Goal: Transaction & Acquisition: Subscribe to service/newsletter

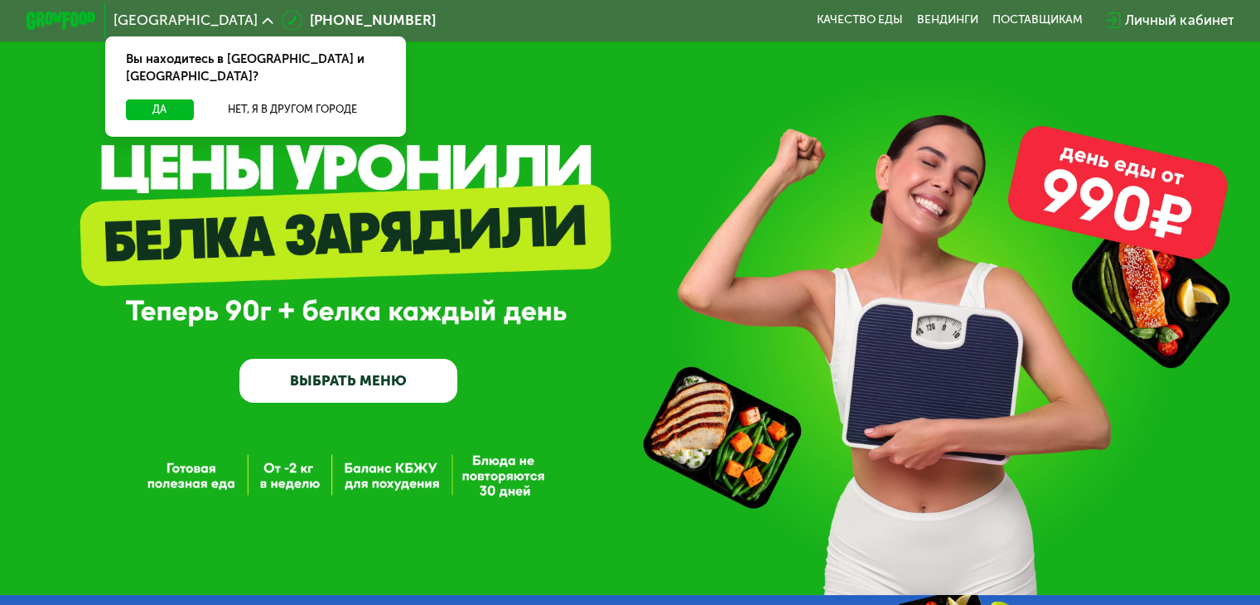
click at [372, 385] on link "ВЫБРАТЬ МЕНЮ" at bounding box center [348, 381] width 218 height 44
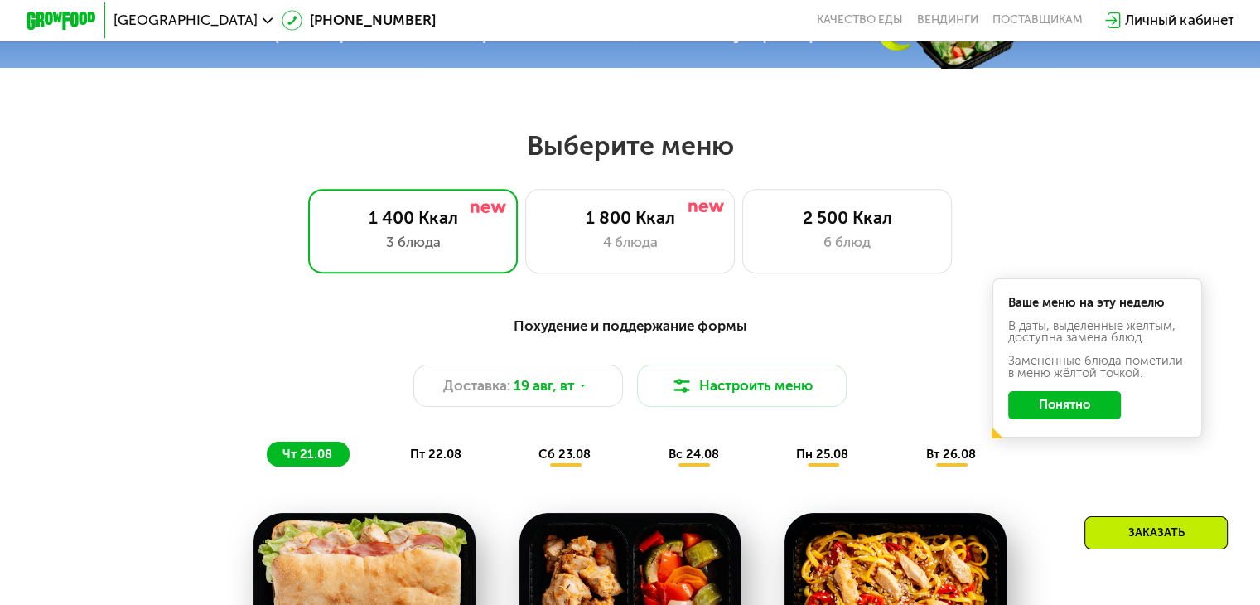
scroll to position [663, 0]
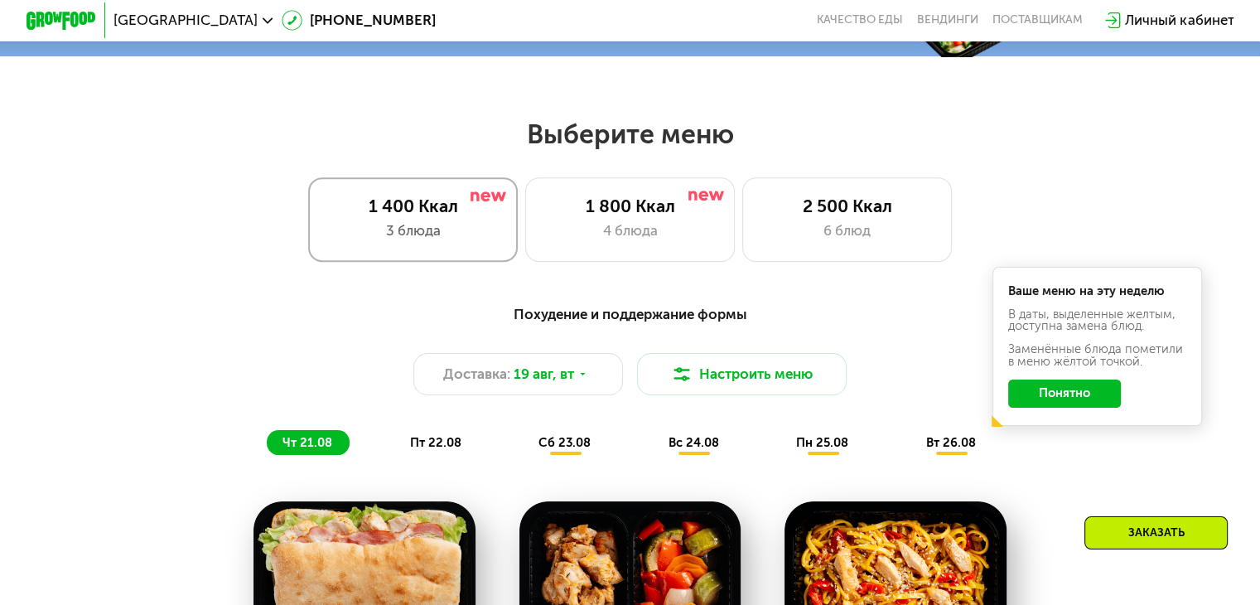
click at [411, 230] on div "3 блюда" at bounding box center [412, 230] width 173 height 21
click at [461, 227] on div "3 блюда" at bounding box center [412, 230] width 173 height 21
click at [415, 450] on span "пт 22.08" at bounding box center [435, 442] width 51 height 15
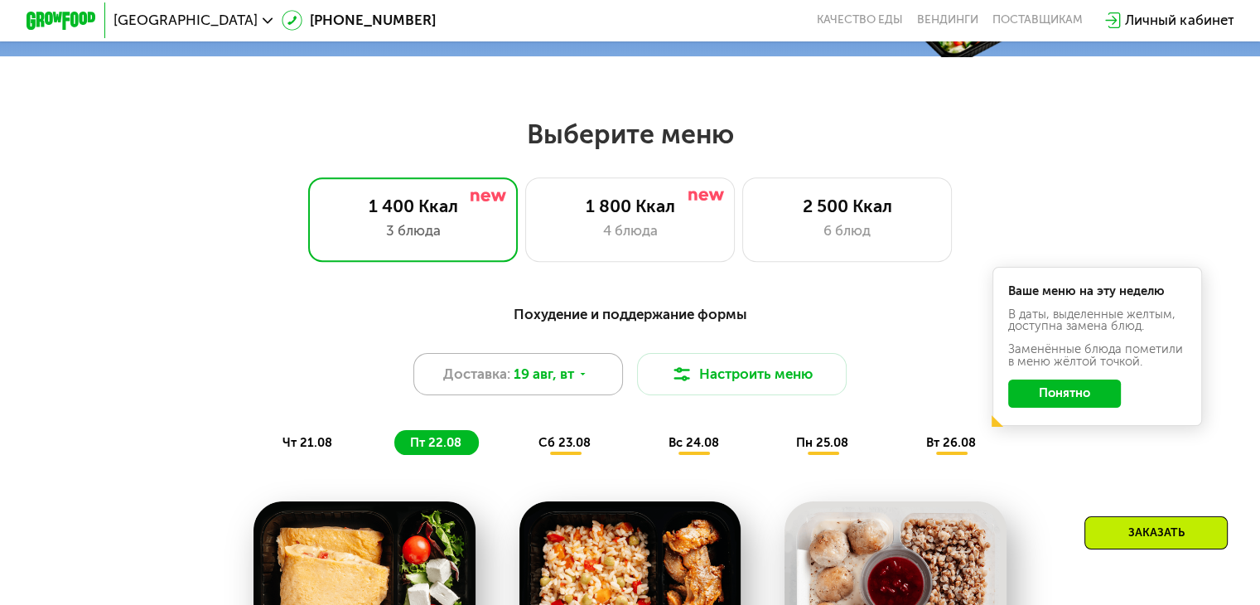
click at [582, 379] on icon at bounding box center [583, 374] width 11 height 11
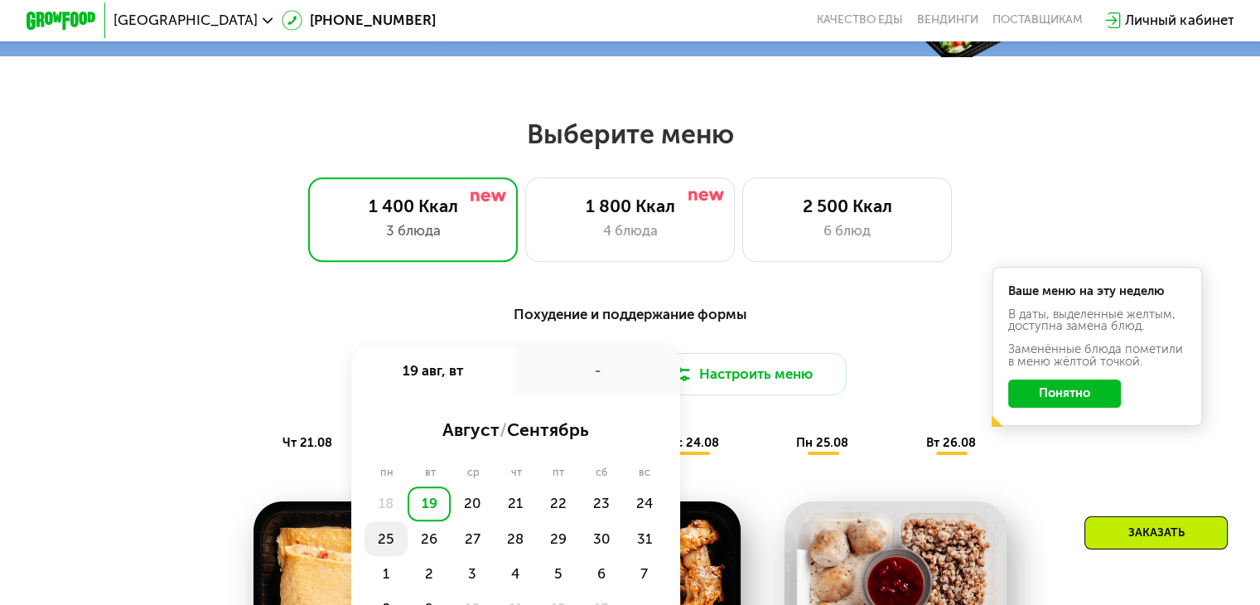
click at [408, 544] on div "25" at bounding box center [429, 538] width 43 height 35
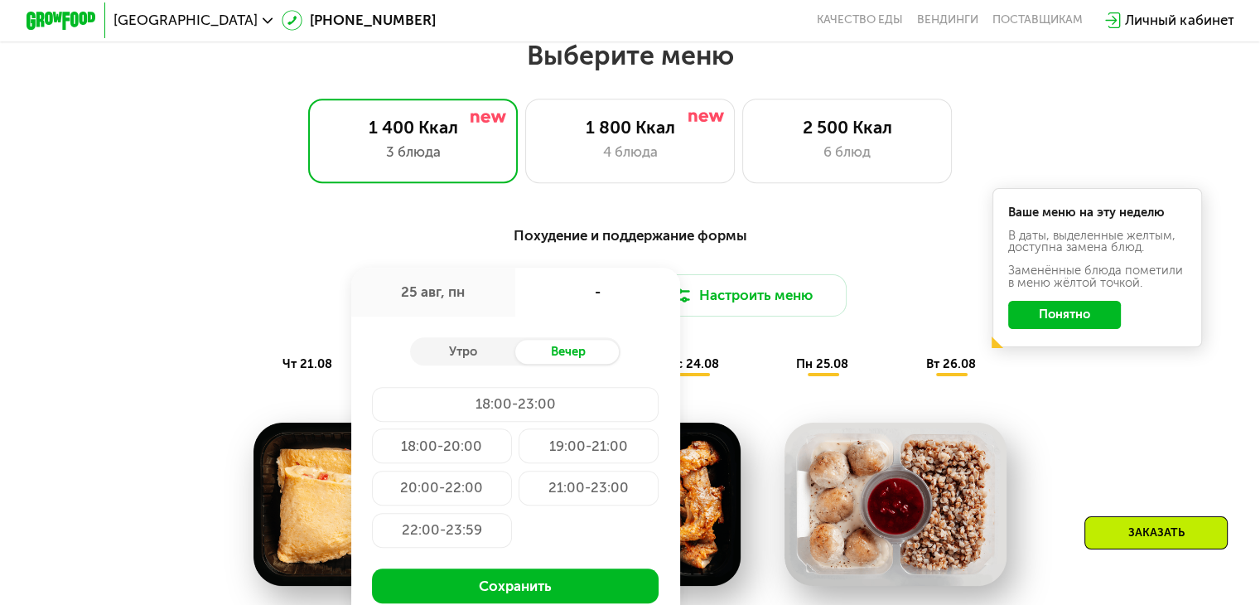
scroll to position [746, 0]
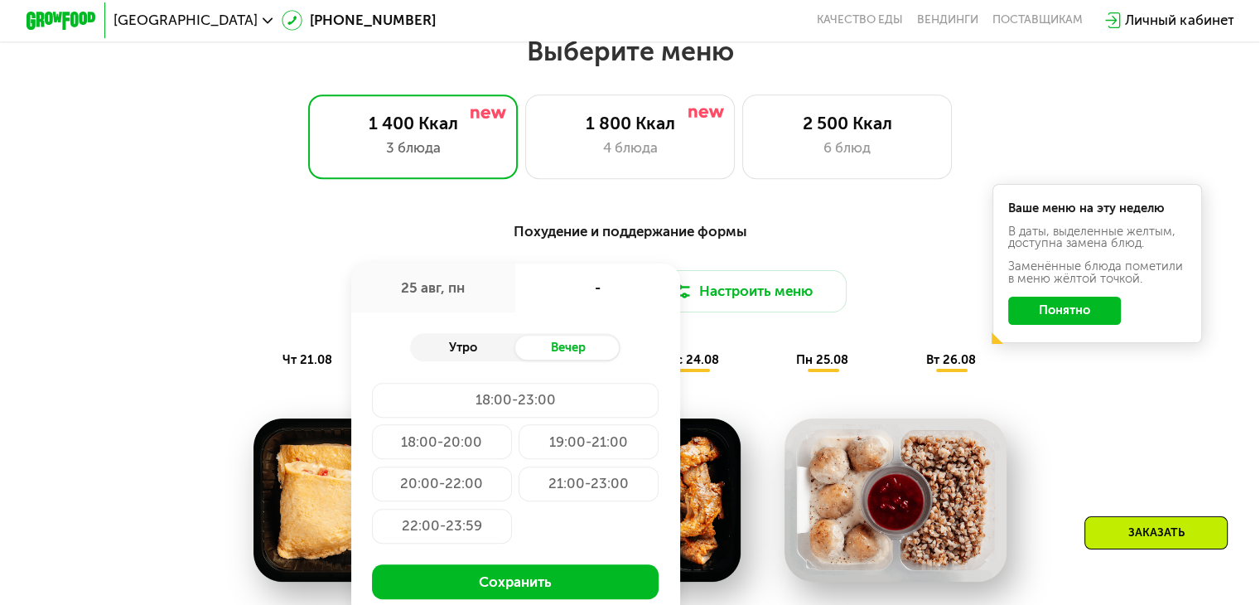
click at [461, 355] on div "Утро" at bounding box center [462, 348] width 105 height 25
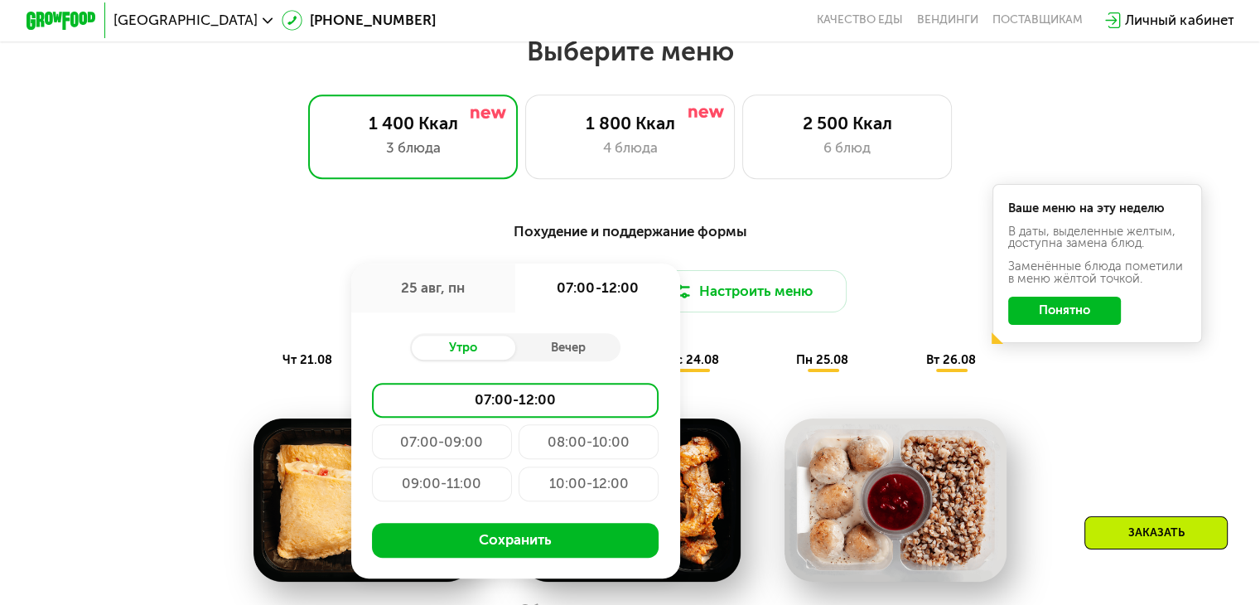
click at [512, 466] on div "08:00-10:00" at bounding box center [442, 483] width 140 height 35
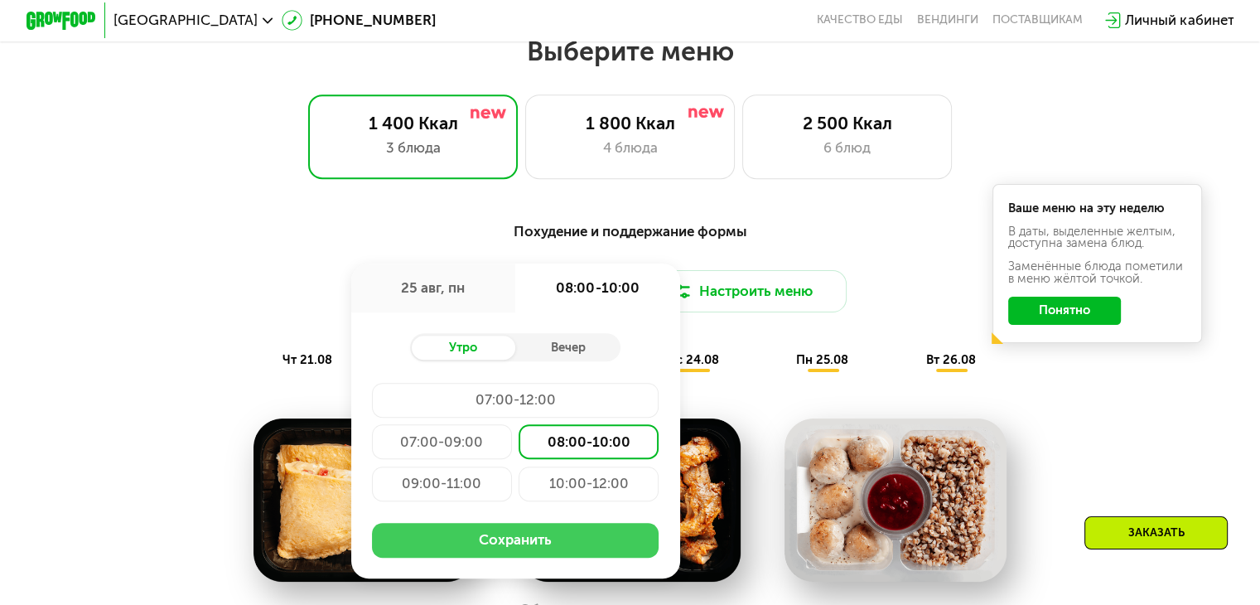
click at [534, 554] on button "Сохранить" at bounding box center [515, 540] width 287 height 35
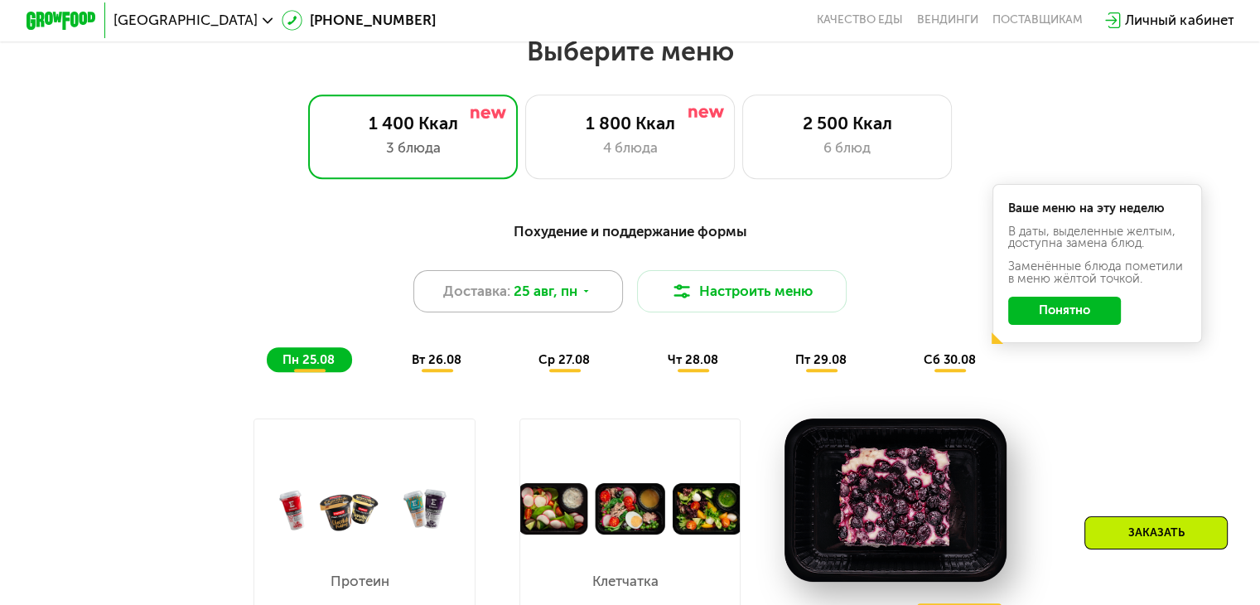
click at [590, 297] on icon at bounding box center [586, 291] width 11 height 11
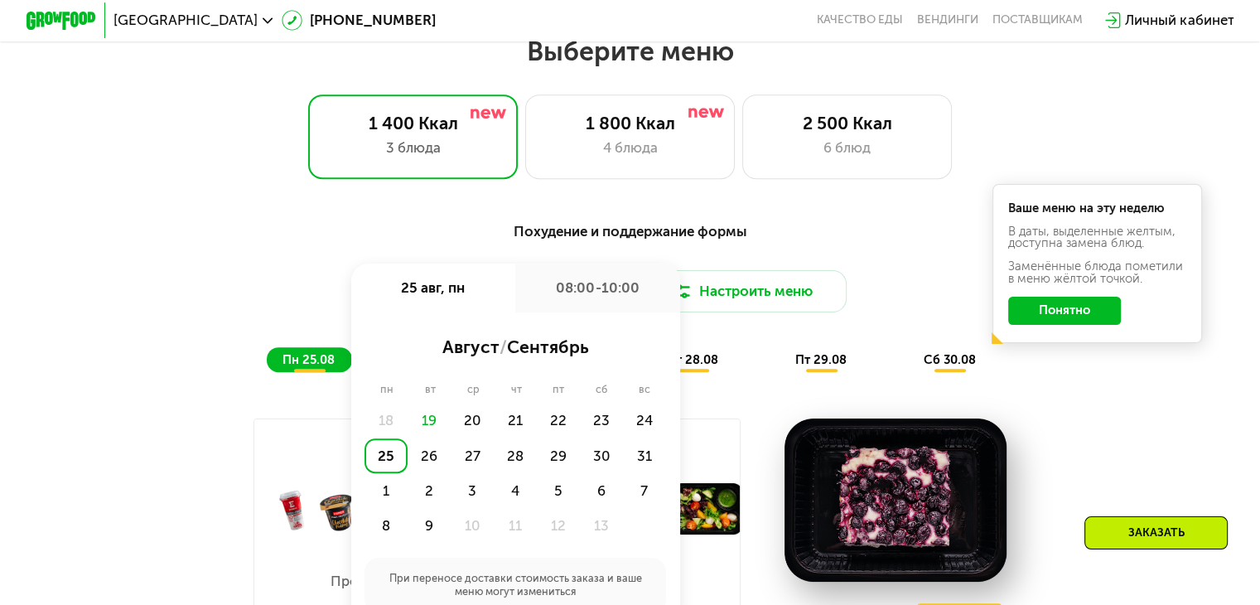
click at [781, 242] on div "Похудение и поддержание формы" at bounding box center [630, 231] width 1037 height 22
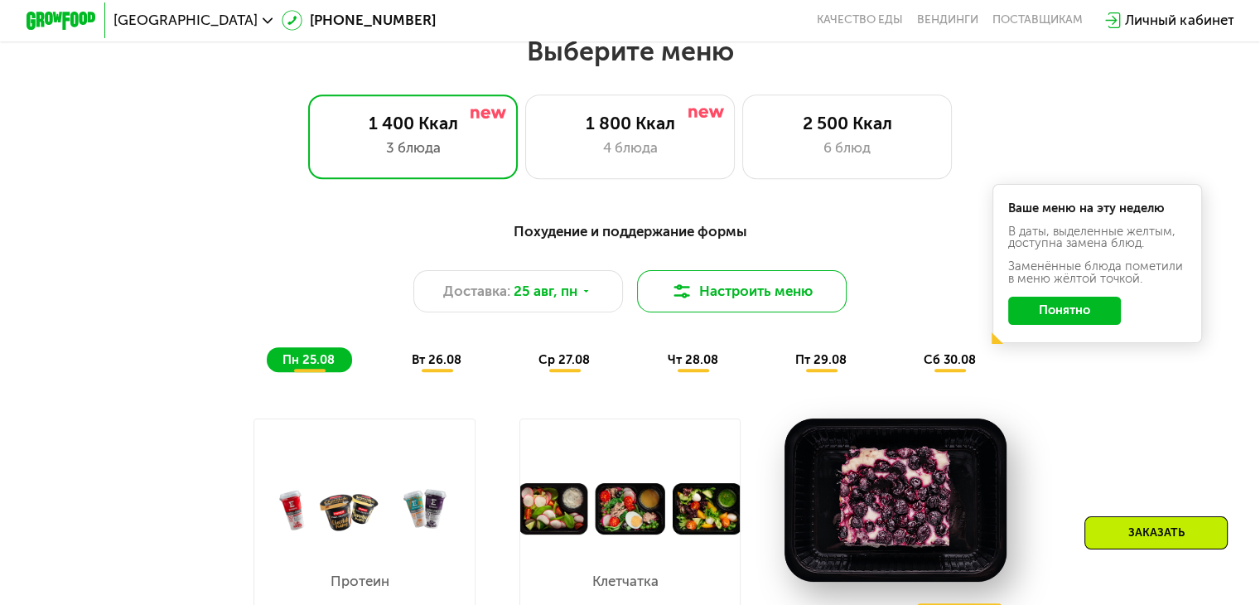
click at [718, 302] on button "Настроить меню" at bounding box center [742, 291] width 210 height 42
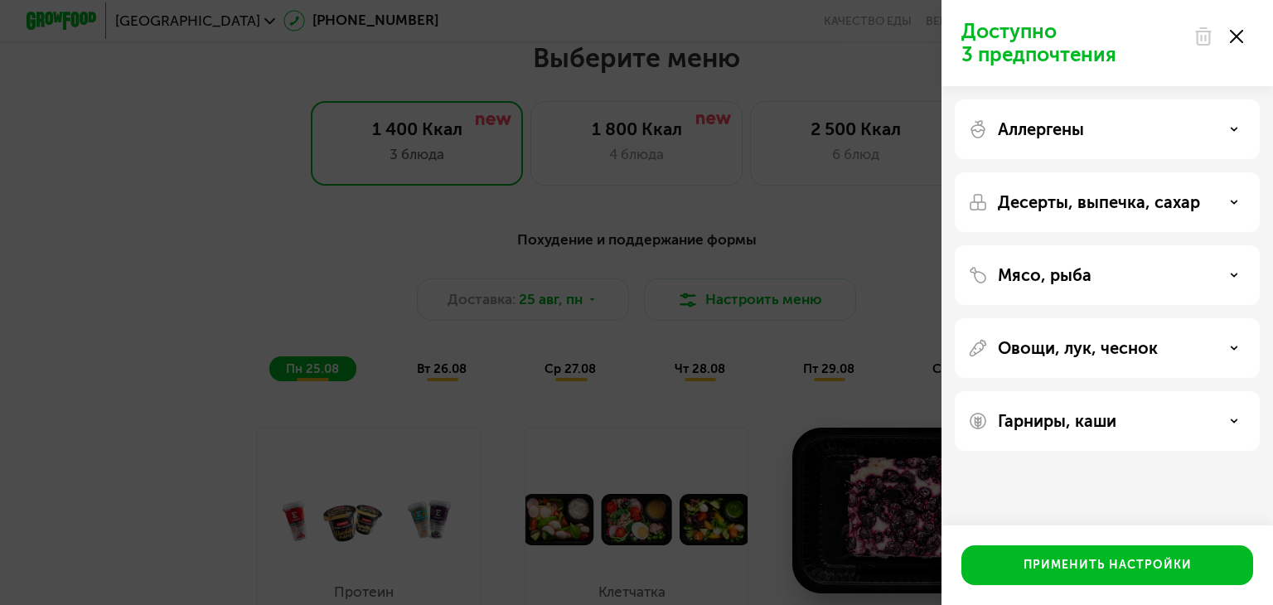
click at [1235, 36] on use at bounding box center [1236, 36] width 13 height 13
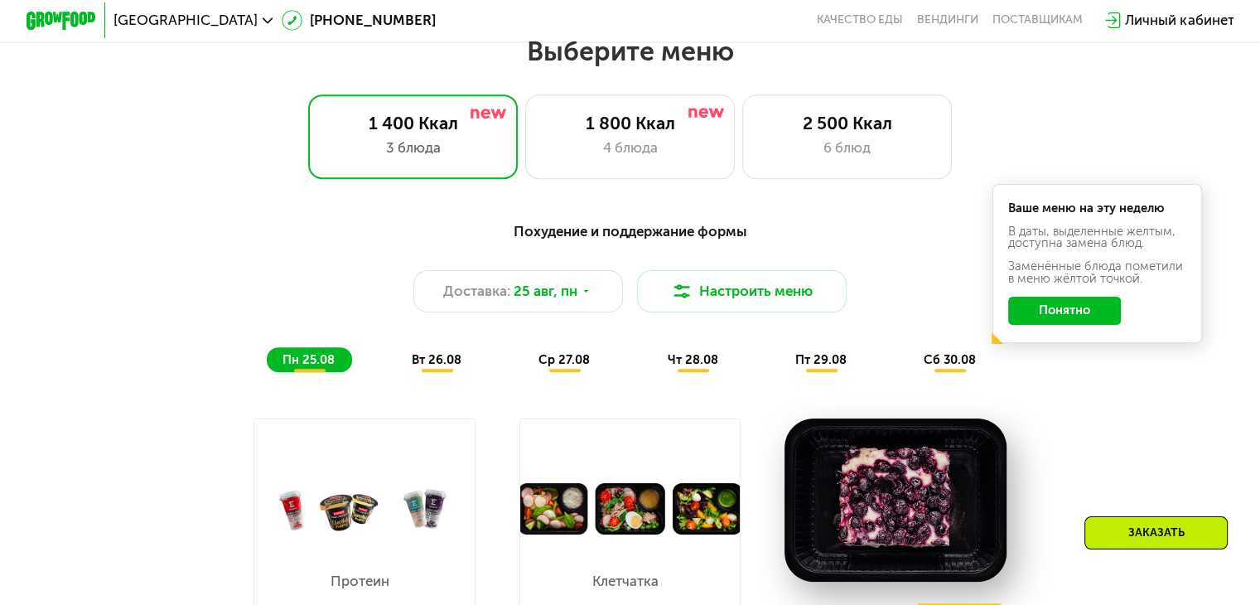
click at [1071, 319] on button "Понятно" at bounding box center [1064, 311] width 113 height 28
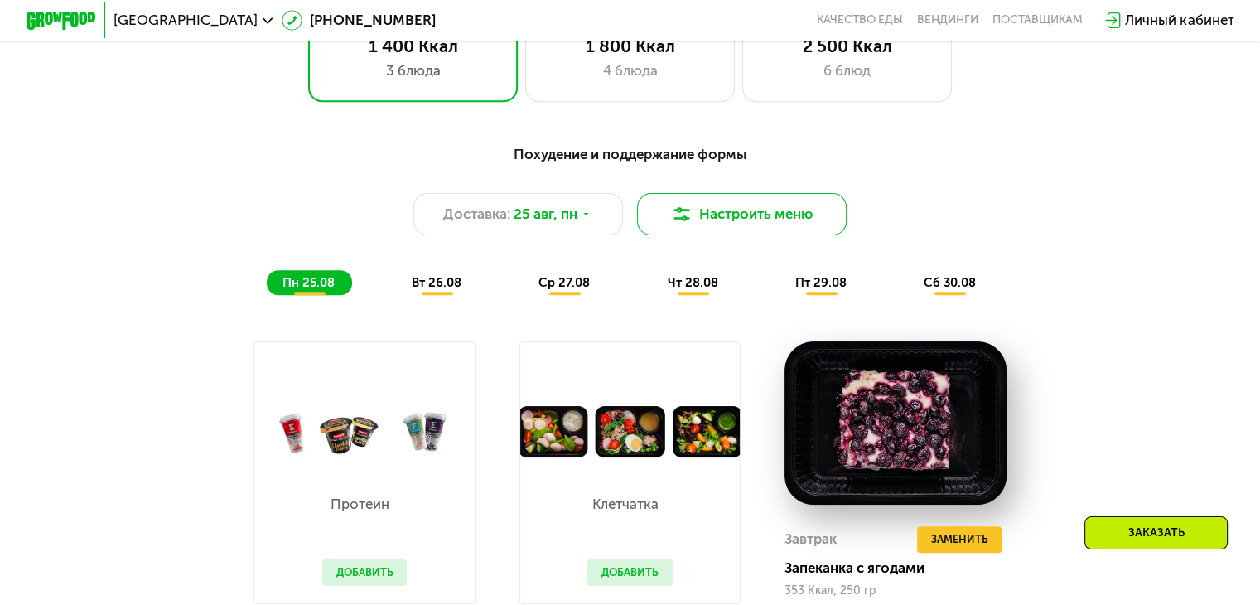
scroll to position [829, 0]
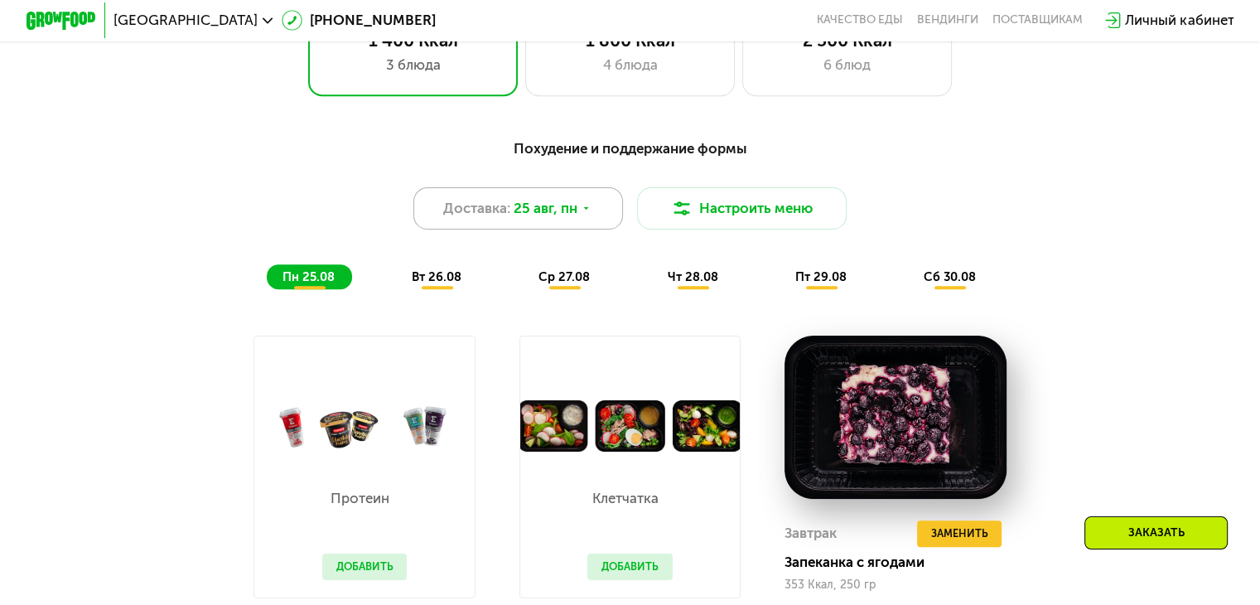
click at [580, 210] on div "Доставка: [DATE]" at bounding box center [518, 208] width 210 height 42
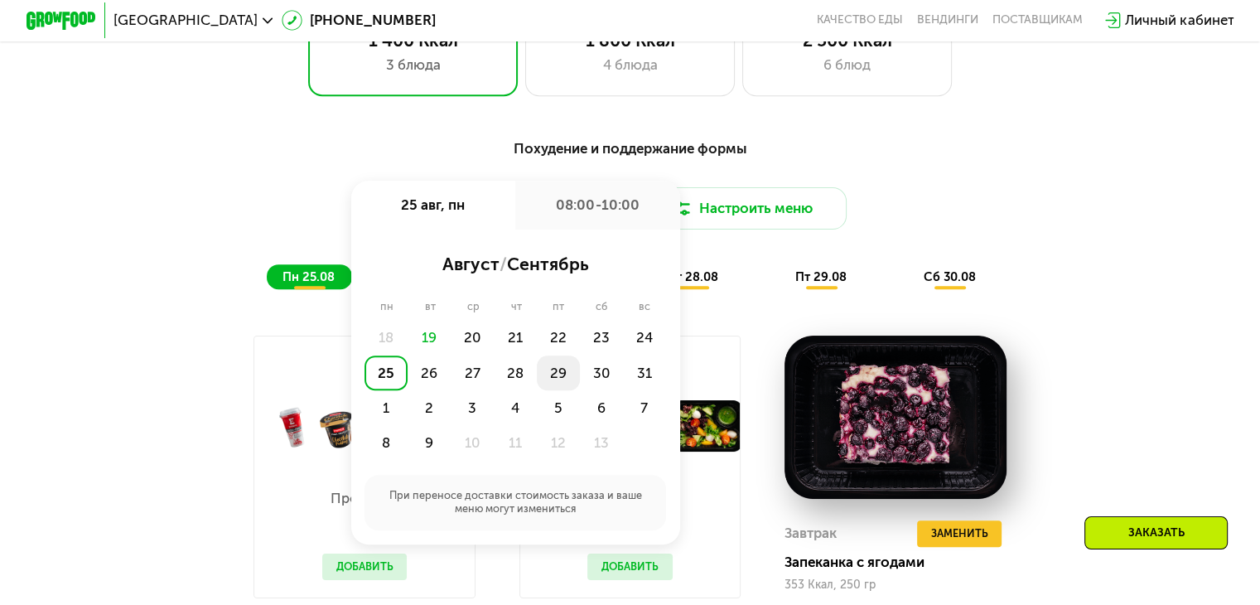
click at [580, 379] on div "29" at bounding box center [601, 372] width 43 height 35
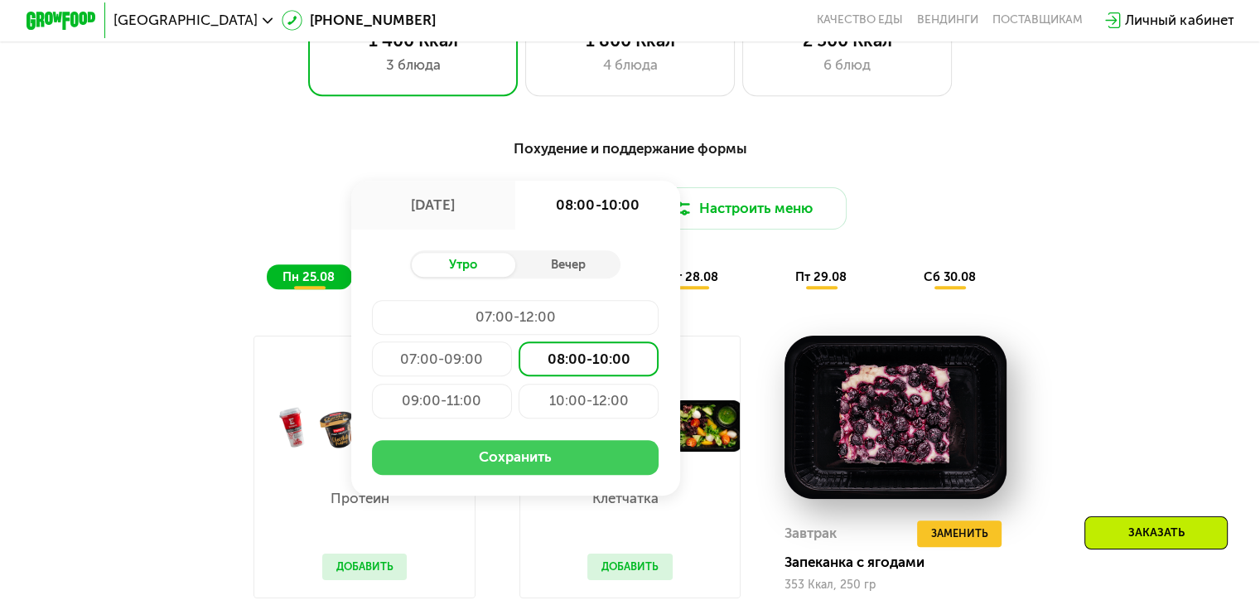
click at [553, 467] on button "Сохранить" at bounding box center [515, 457] width 287 height 35
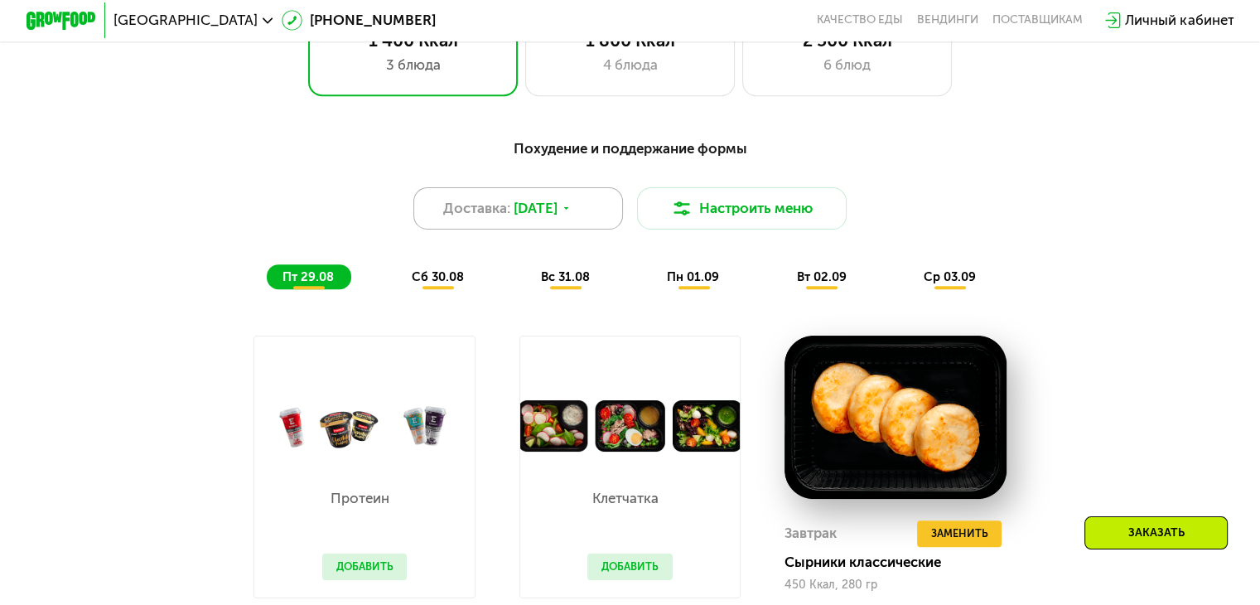
click at [558, 218] on span "[DATE]" at bounding box center [536, 208] width 44 height 21
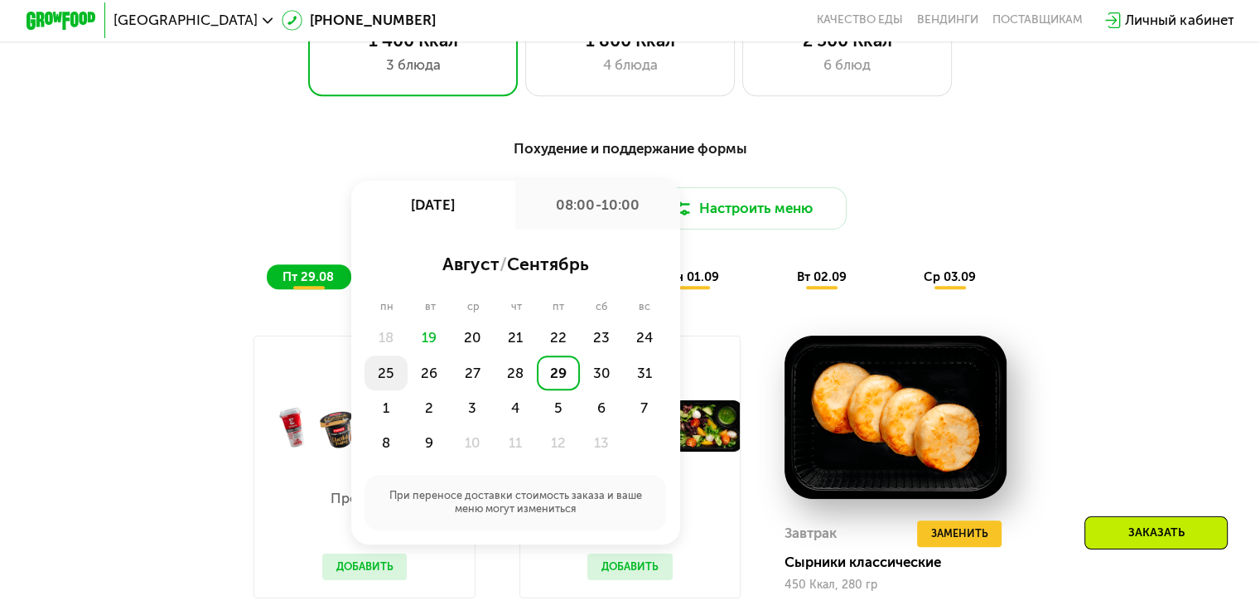
click at [408, 380] on div "25" at bounding box center [429, 372] width 43 height 35
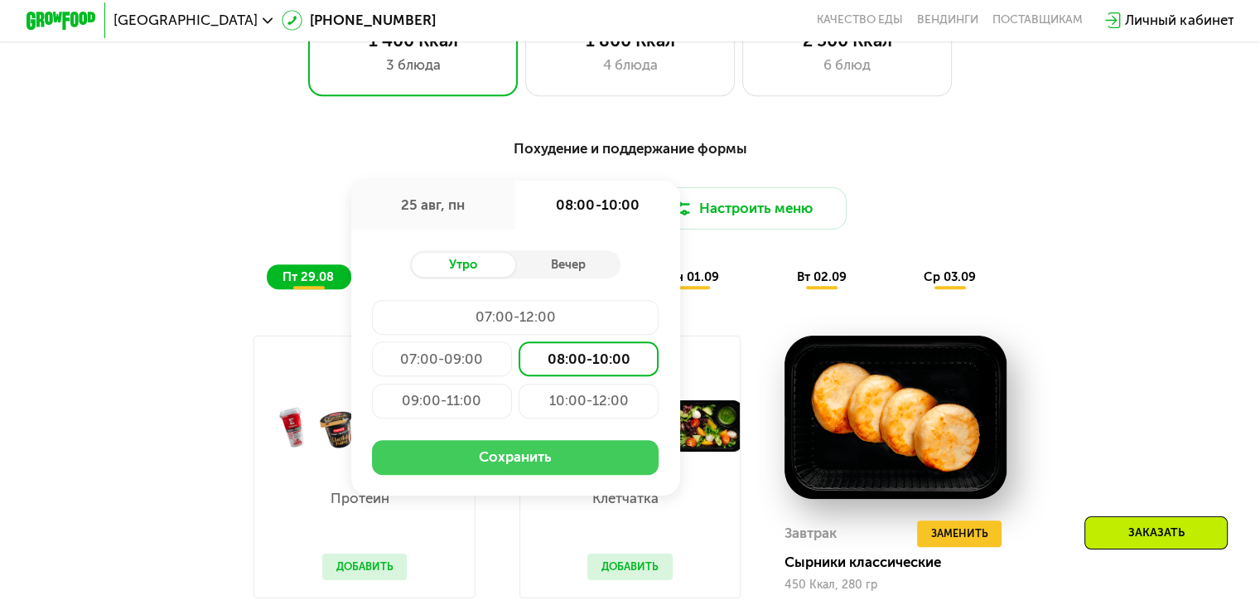
click at [559, 469] on button "Сохранить" at bounding box center [515, 457] width 287 height 35
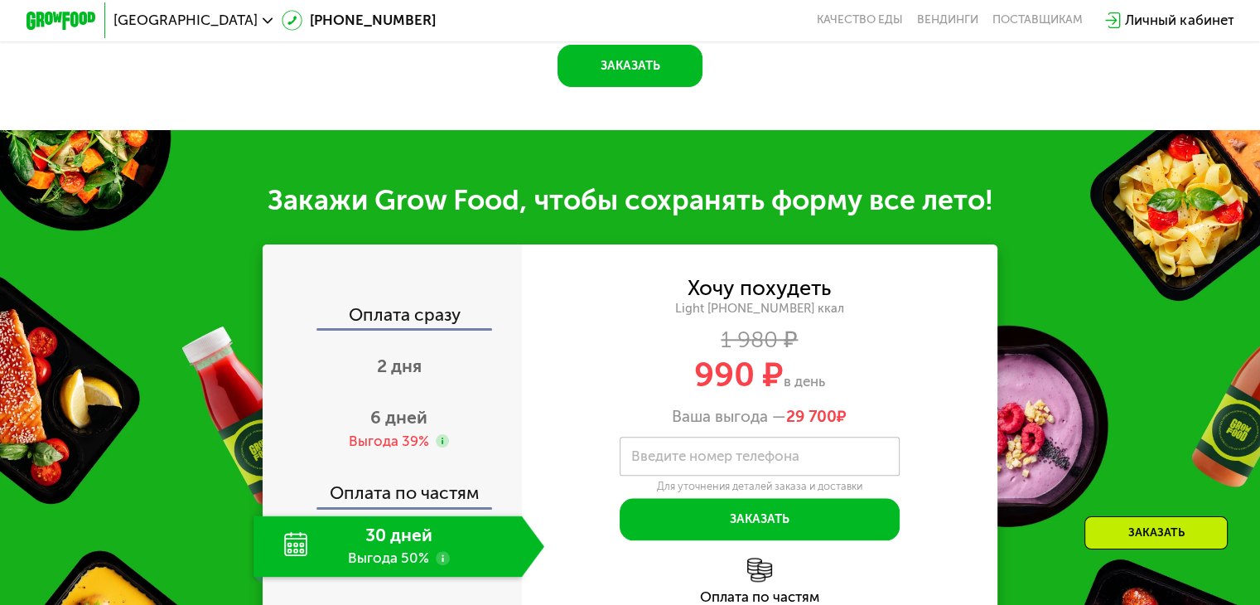
scroll to position [1906, 0]
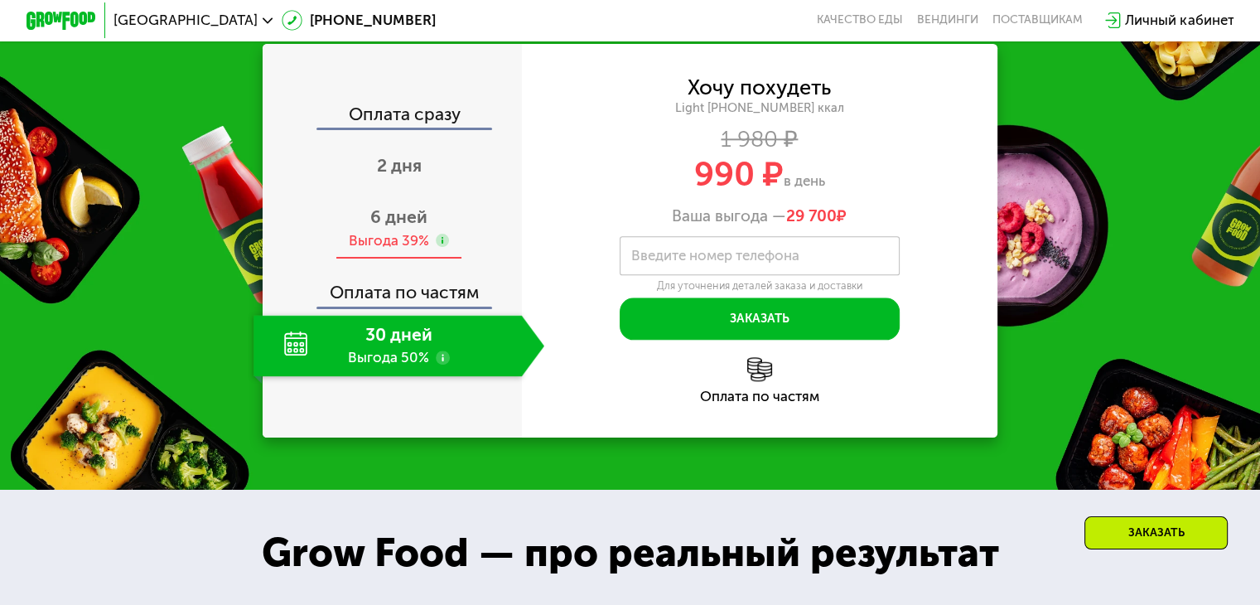
click at [400, 227] on span "6 дней" at bounding box center [398, 216] width 57 height 21
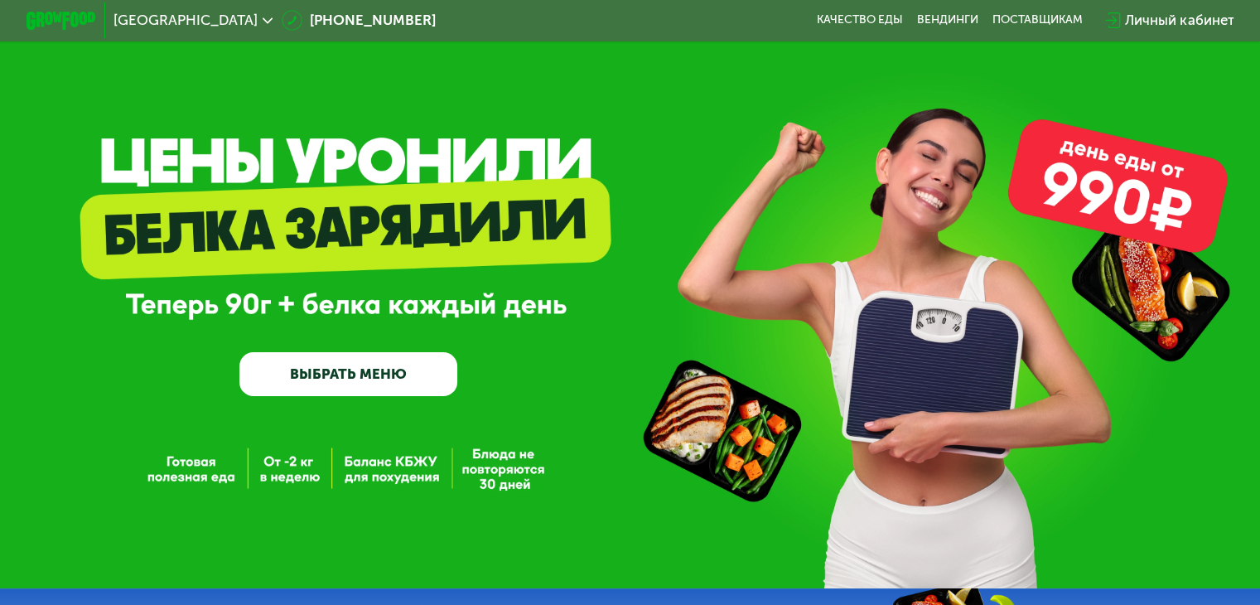
scroll to position [0, 0]
